Goal: Register for event/course

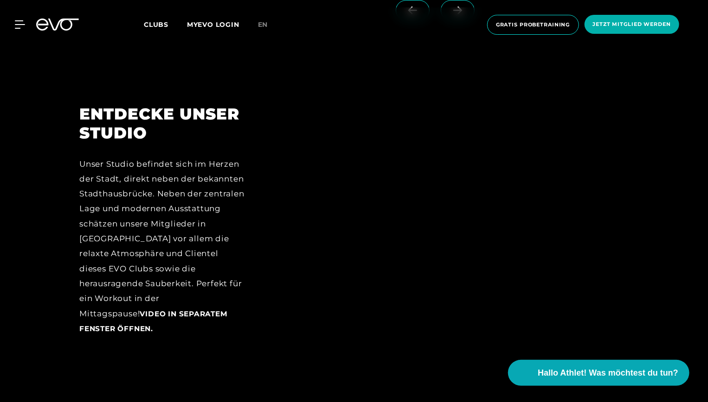
scroll to position [1216, 0]
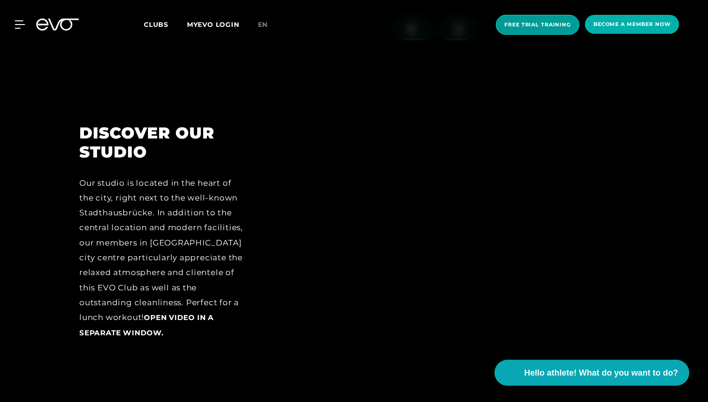
click at [549, 24] on span "Free trial training" at bounding box center [537, 25] width 66 height 8
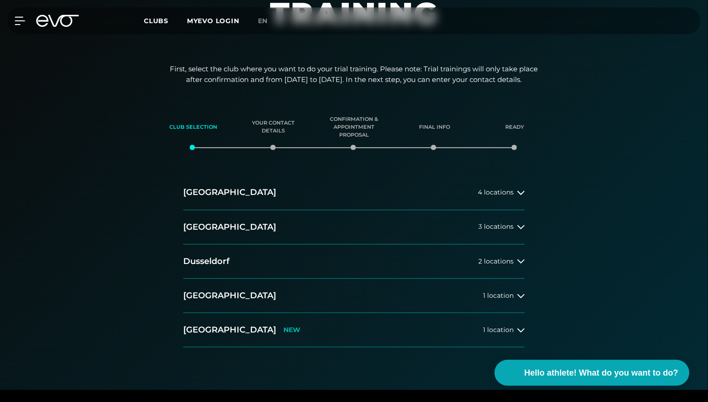
scroll to position [94, 0]
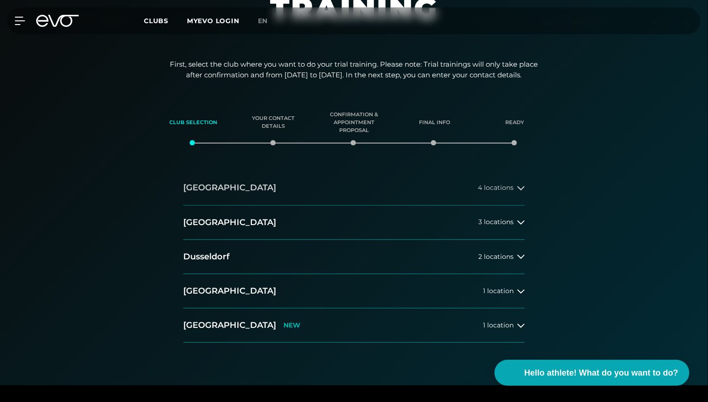
click at [497, 188] on span "4 locations" at bounding box center [496, 188] width 36 height 7
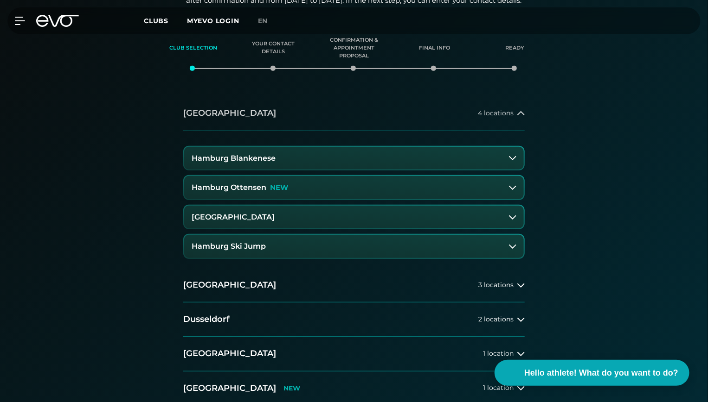
scroll to position [169, 0]
click at [265, 213] on h3 "Hamburg Stadthausbrücke" at bounding box center [233, 217] width 83 height 8
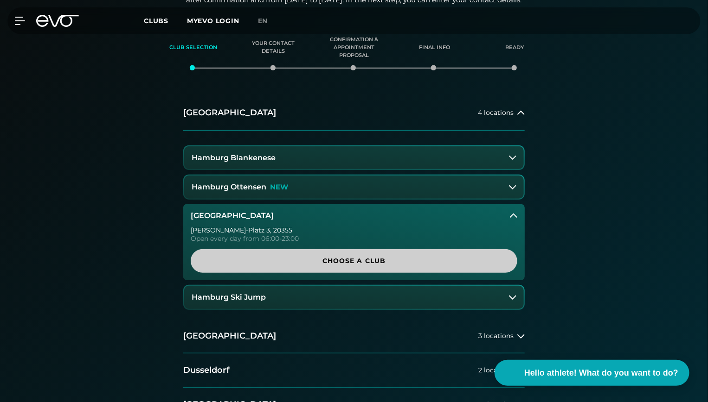
click at [344, 263] on span "Choose a club" at bounding box center [354, 261] width 282 height 10
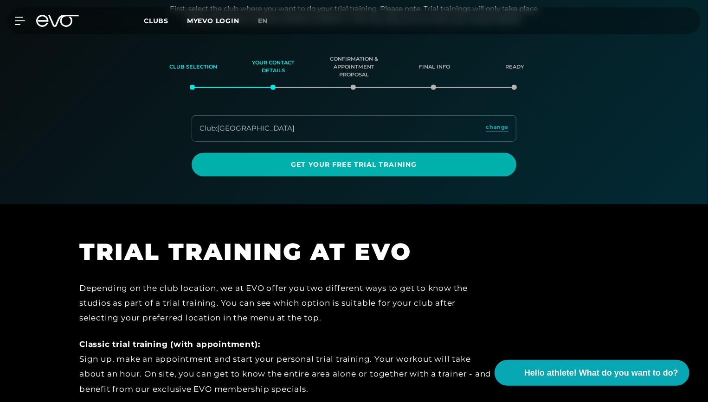
scroll to position [148, 0]
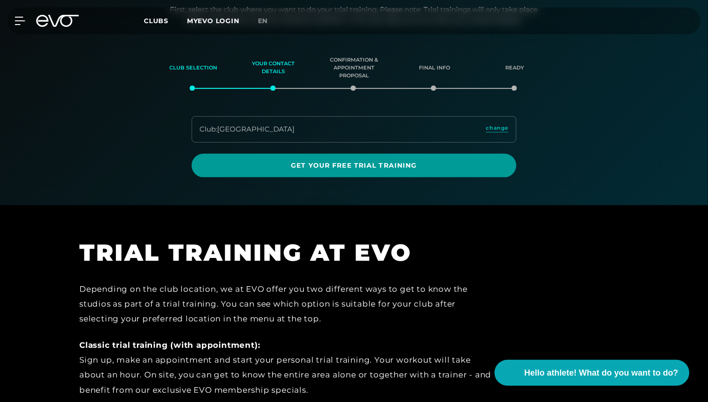
click at [346, 171] on span "Get your free trial training" at bounding box center [354, 166] width 325 height 24
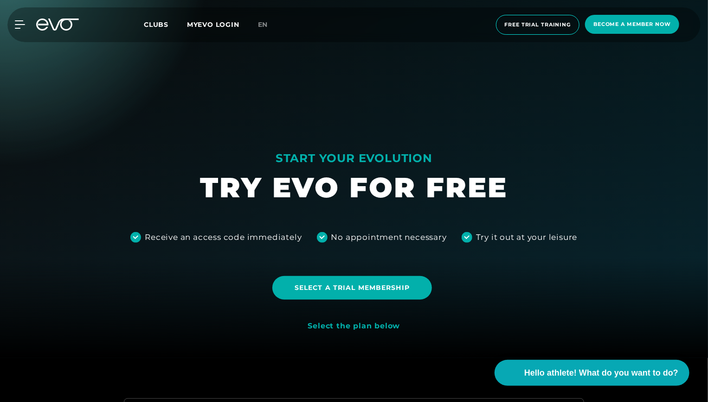
scroll to position [63, 0]
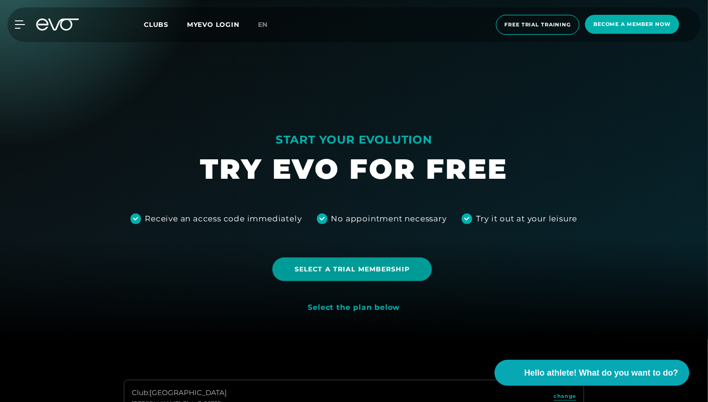
click at [349, 269] on span "Select a trial membership" at bounding box center [351, 270] width 115 height 10
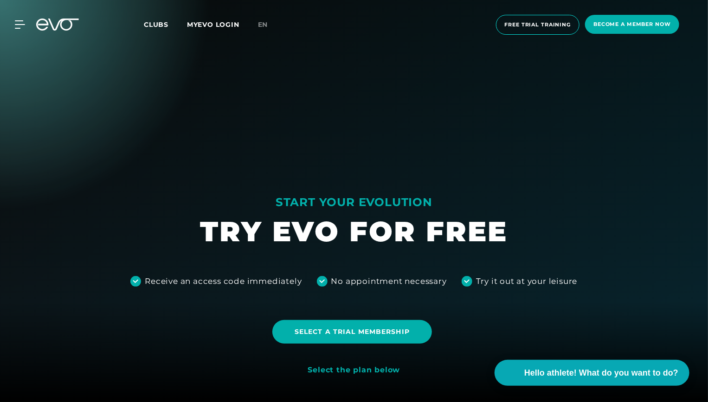
click at [156, 26] on span "Clubs" at bounding box center [156, 24] width 25 height 8
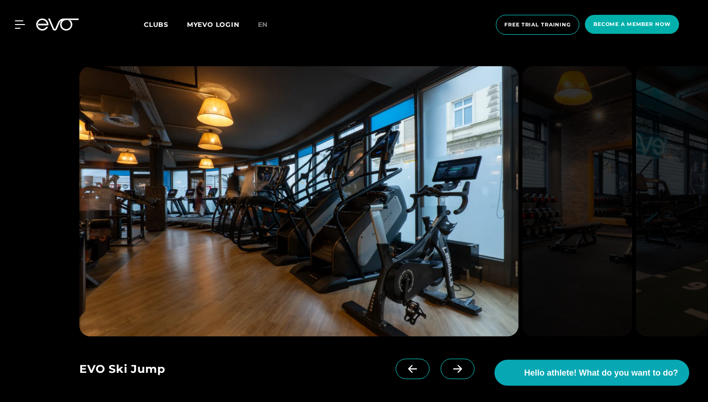
scroll to position [597, 0]
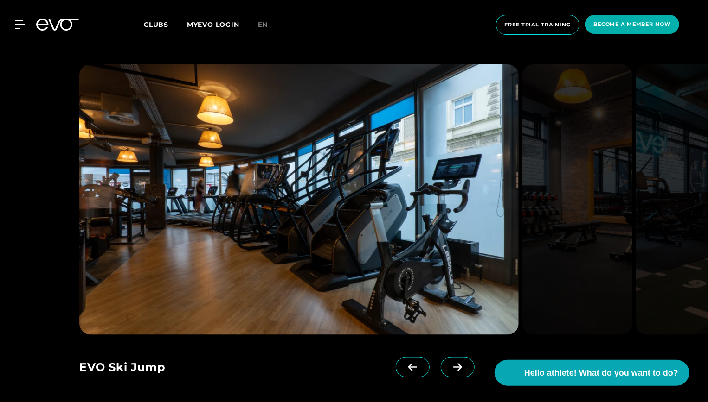
click at [453, 367] on icon at bounding box center [457, 368] width 9 height 8
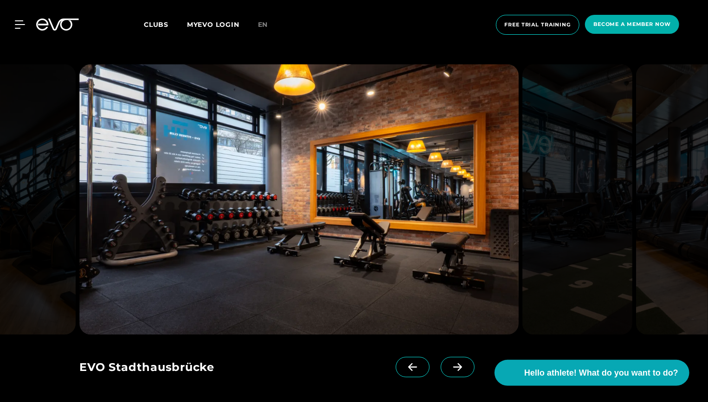
click at [453, 367] on icon at bounding box center [457, 368] width 9 height 8
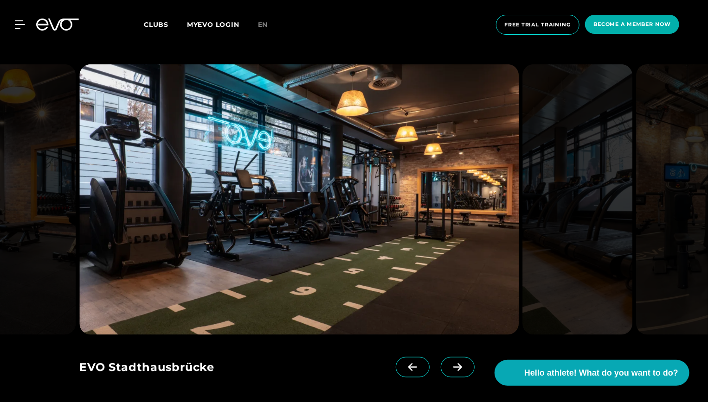
click at [453, 367] on icon at bounding box center [457, 368] width 9 height 8
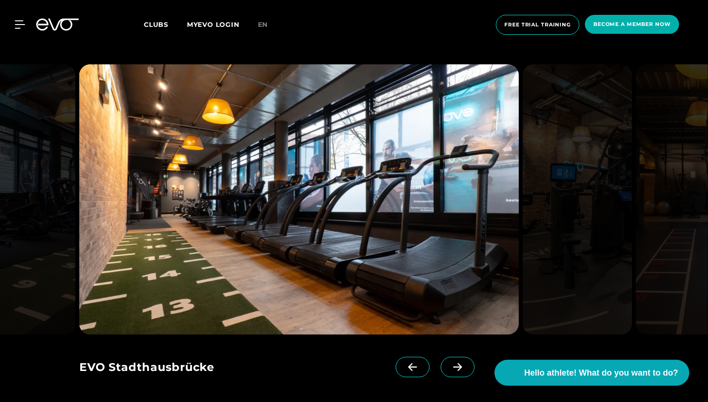
click at [453, 367] on icon at bounding box center [457, 368] width 9 height 8
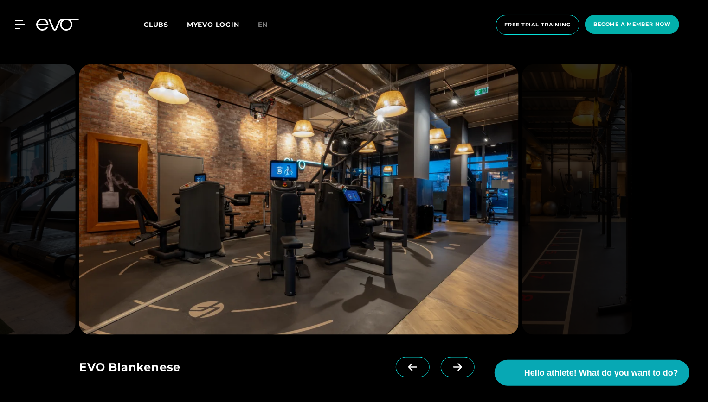
click at [453, 367] on icon at bounding box center [457, 368] width 9 height 8
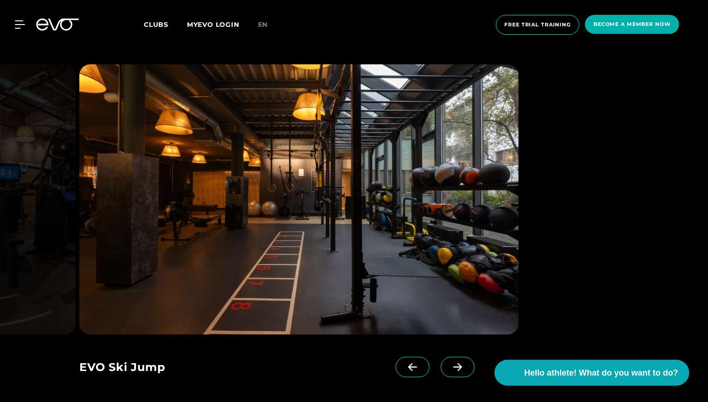
click at [453, 367] on icon at bounding box center [457, 368] width 9 height 8
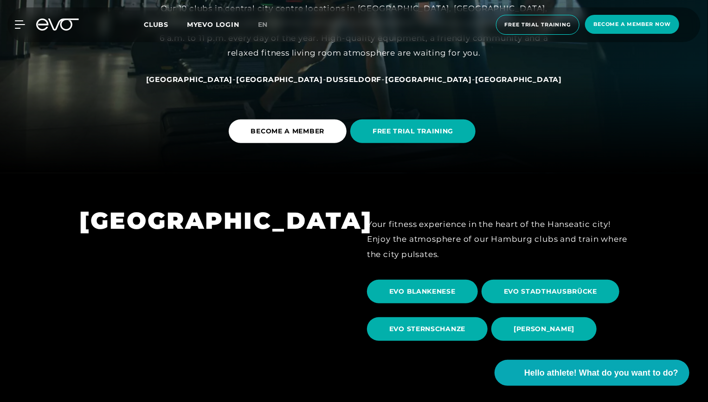
scroll to position [215, 0]
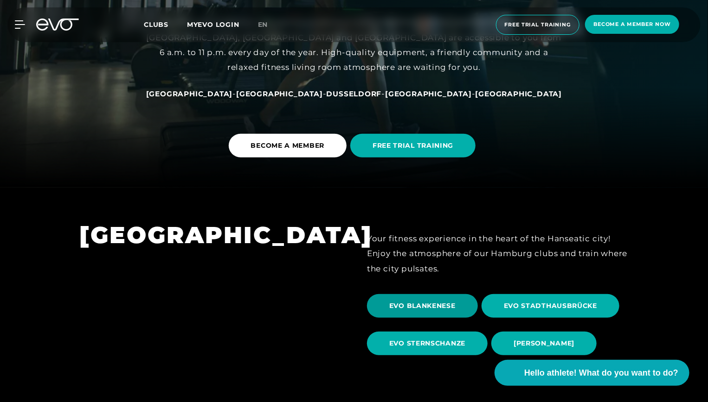
click at [417, 298] on span "EVO BLANKENESE" at bounding box center [422, 306] width 111 height 24
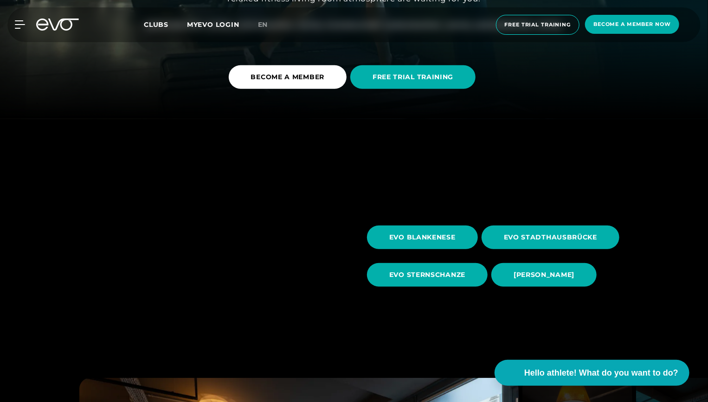
scroll to position [286, 0]
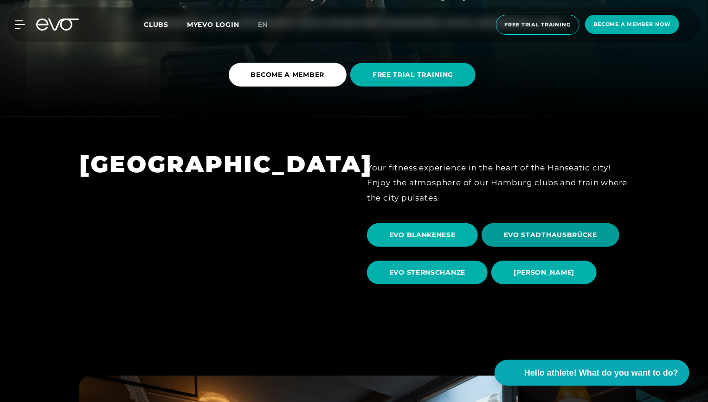
click at [559, 235] on span "EVO STADTHAUSBRÜCKE" at bounding box center [550, 235] width 93 height 10
